Goal: Task Accomplishment & Management: Manage account settings

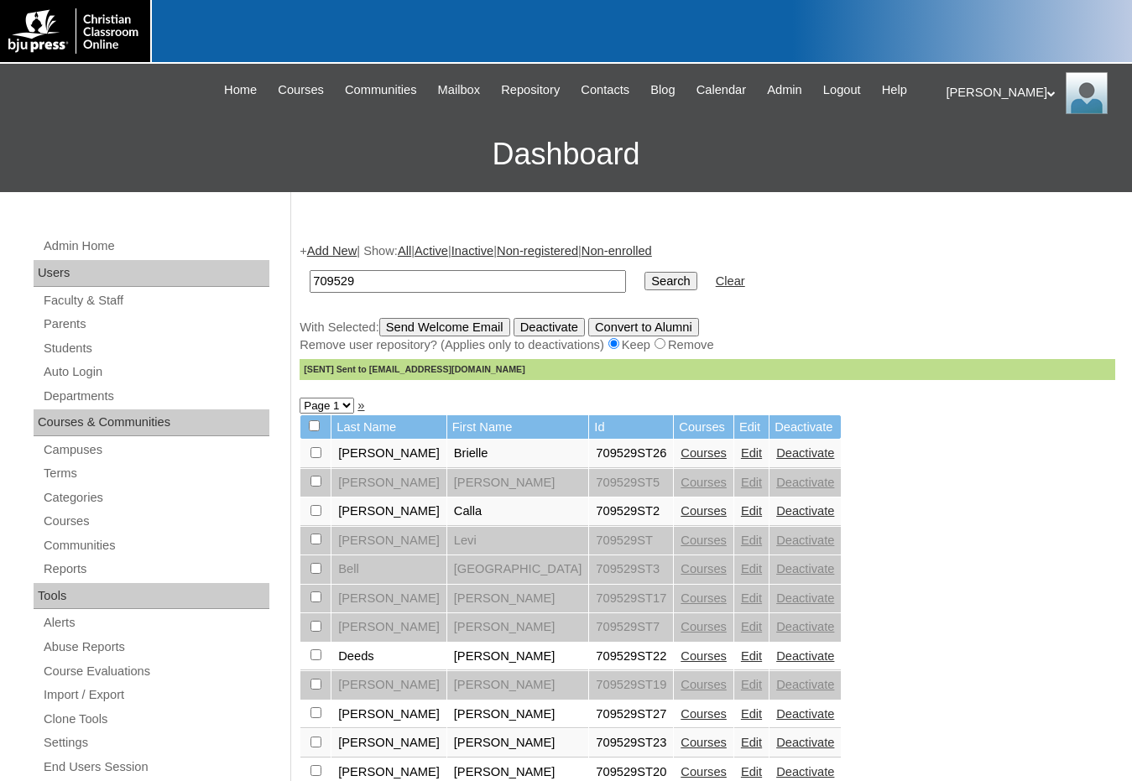
scroll to position [168, 0]
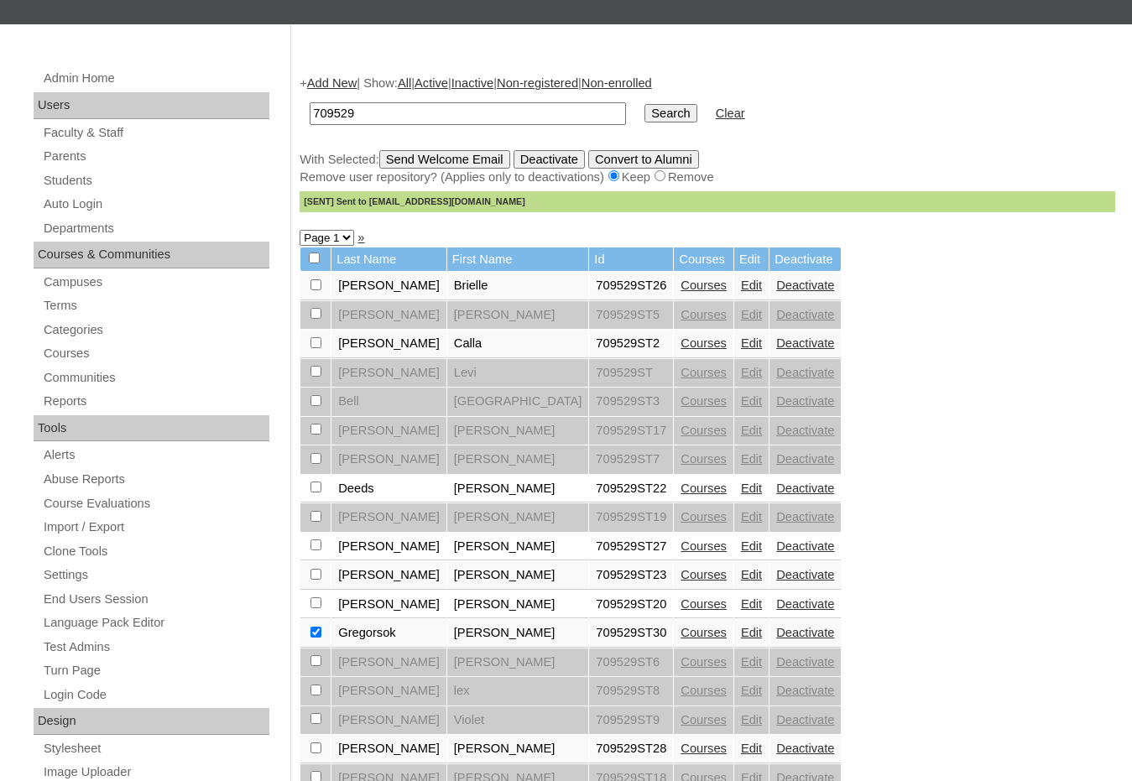
drag, startPoint x: 404, startPoint y: 117, endPoint x: 221, endPoint y: 102, distance: 183.6
click at [221, 102] on div "Admin Home Users Faculty & Staff Parents Students Auto Login Departments Course…" at bounding box center [566, 602] width 1132 height 1157
paste input "80235691"
type input "80235691"
click at [644, 104] on input "Search" at bounding box center [670, 113] width 52 height 18
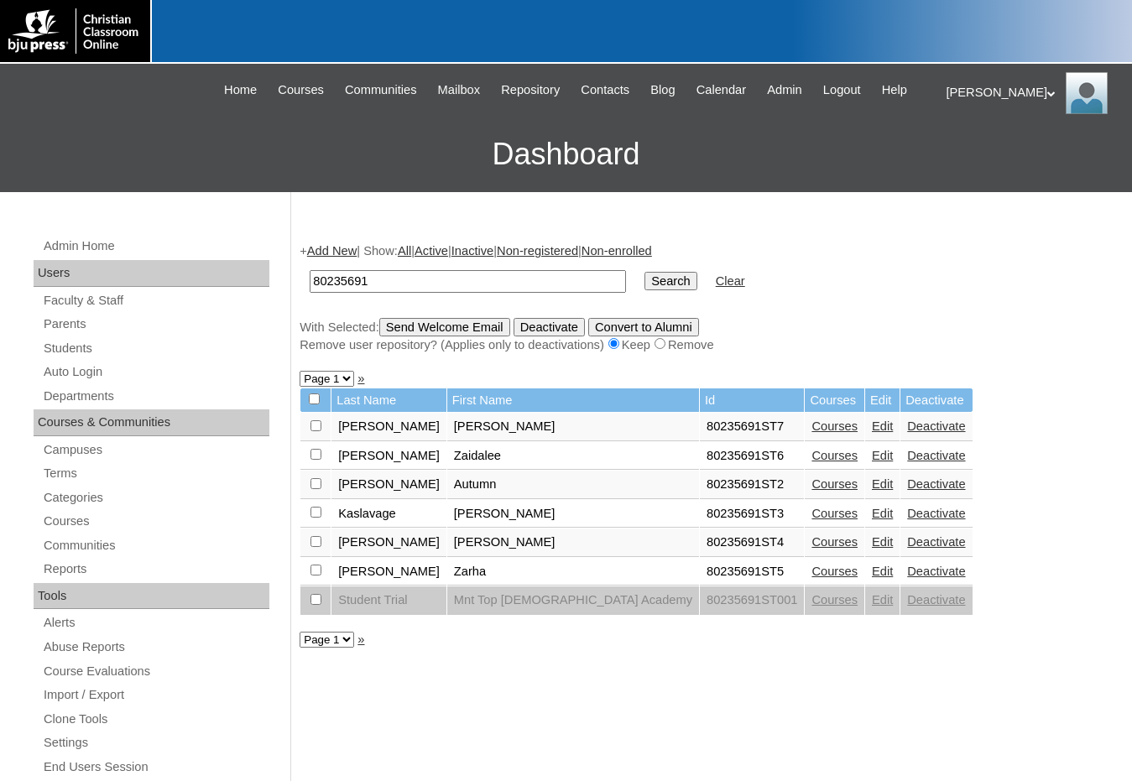
click at [872, 429] on link "Edit" at bounding box center [882, 426] width 21 height 13
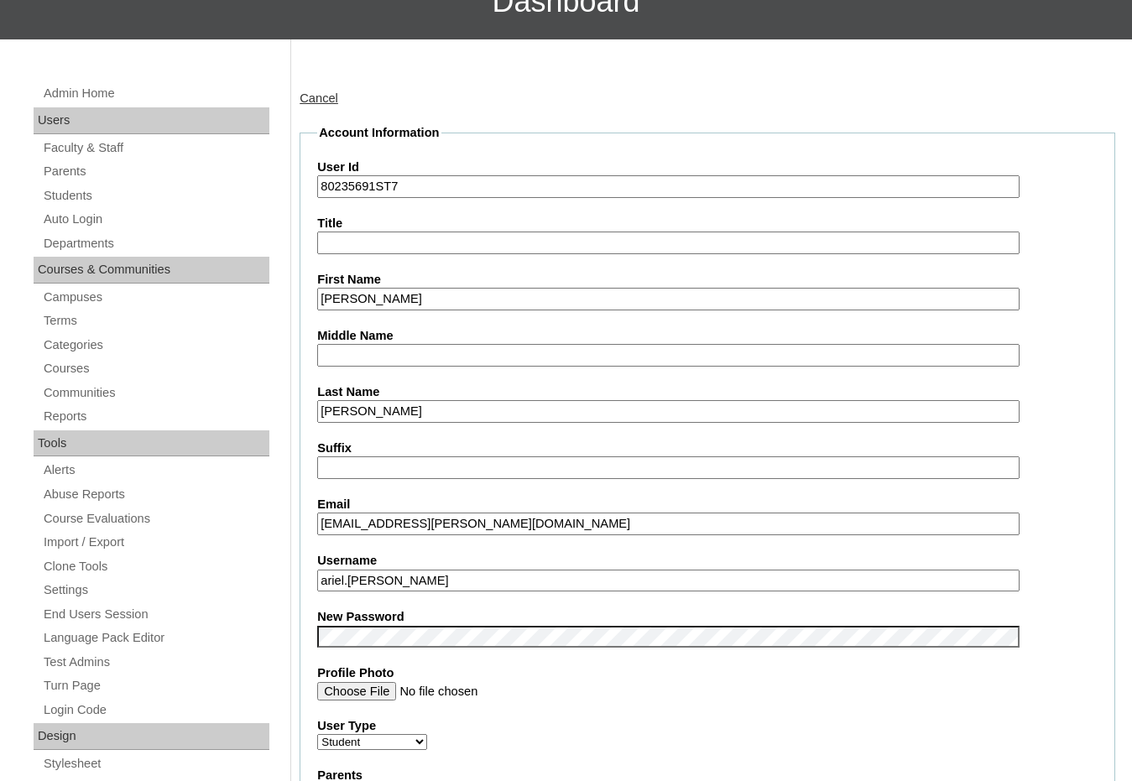
scroll to position [168, 0]
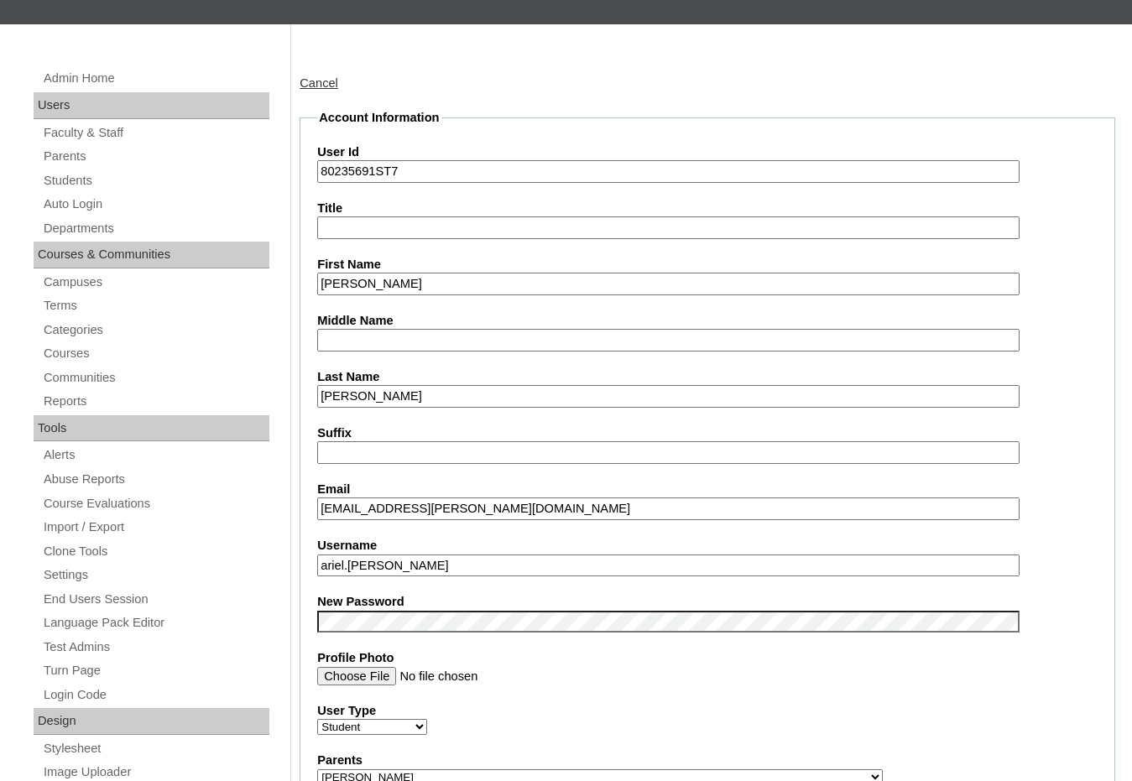
click at [389, 572] on input "ariel.[PERSON_NAME]" at bounding box center [668, 566] width 702 height 23
drag, startPoint x: 418, startPoint y: 567, endPoint x: 226, endPoint y: 550, distance: 192.9
click at [304, 581] on fieldset "Account Information User Id 80235691ST7 Title First Name [PERSON_NAME] Middle N…" at bounding box center [708, 789] width 816 height 1360
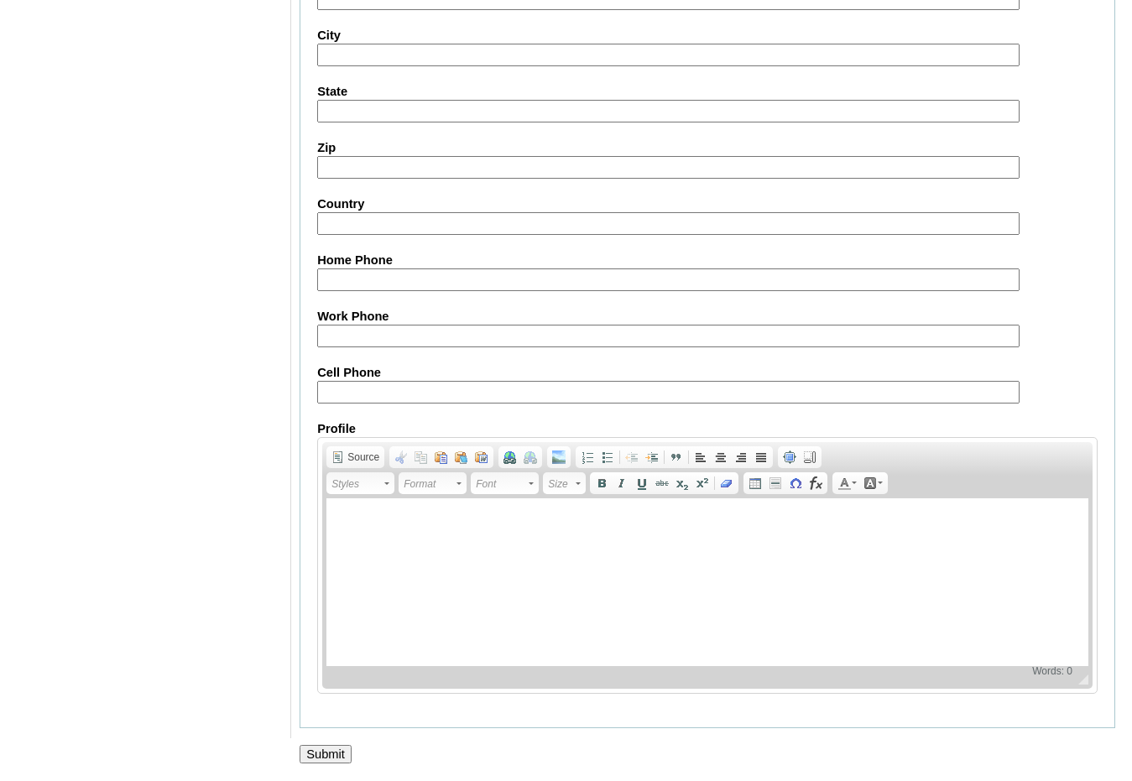
scroll to position [1776, 0]
click at [338, 749] on input "Submit" at bounding box center [326, 754] width 52 height 18
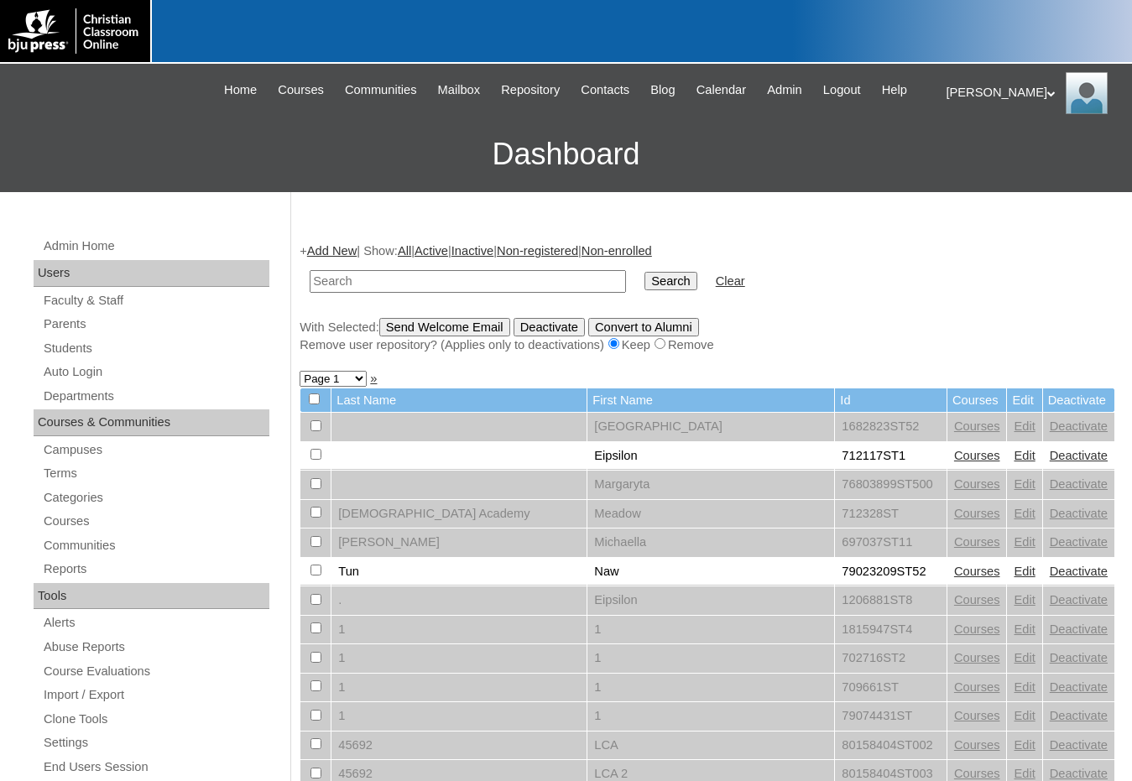
click at [985, 326] on div "With Selected: Send Welcome Email Deactivate Convert to Alumni Remove user repo…" at bounding box center [708, 336] width 816 height 36
click at [982, 94] on div "[PERSON_NAME] My Profile My Settings Logout" at bounding box center [1032, 93] width 170 height 42
click at [977, 159] on span "Logout" at bounding box center [977, 157] width 34 height 13
